Goal: Browse casually: Explore the website without a specific task or goal

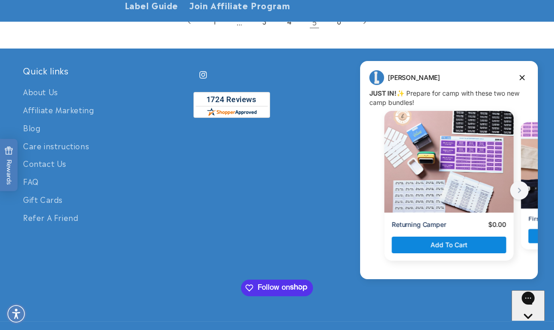
scroll to position [1924, 0]
